Goal: Information Seeking & Learning: Check status

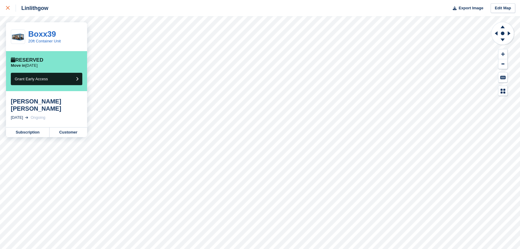
click at [4, 11] on link at bounding box center [8, 8] width 16 height 16
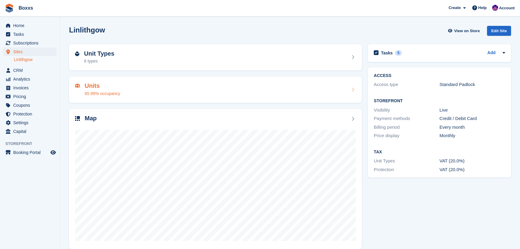
click at [149, 94] on div "Units 65.99% occupancy" at bounding box center [215, 89] width 281 height 14
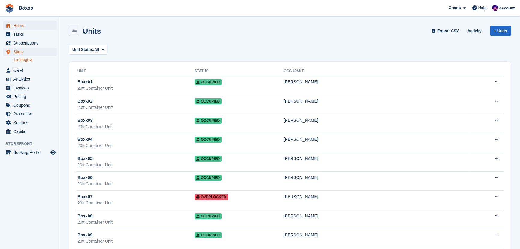
click at [27, 27] on span "Home" at bounding box center [31, 25] width 36 height 8
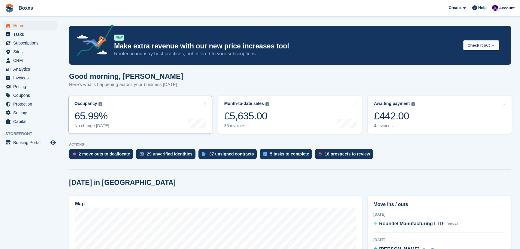
click at [126, 117] on link "Occupancy The percentage of all currently allocated units in terms of area. Inc…" at bounding box center [140, 115] width 144 height 38
